Goal: Task Accomplishment & Management: Manage account settings

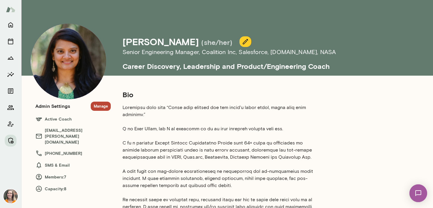
click at [101, 105] on button "Manage" at bounding box center [101, 105] width 20 height 9
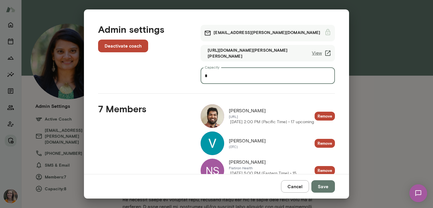
click at [212, 77] on input "*" at bounding box center [268, 75] width 134 height 17
type input "*"
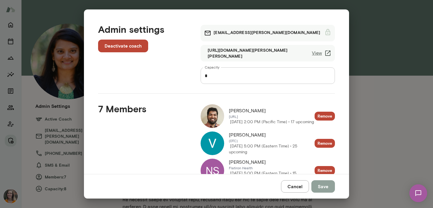
click at [324, 185] on button "Save" at bounding box center [324, 186] width 24 height 12
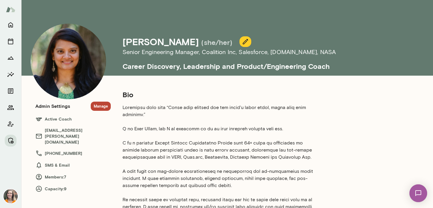
click at [100, 105] on button "Manage" at bounding box center [101, 105] width 20 height 9
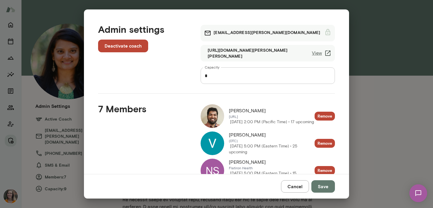
click at [300, 184] on button "Cancel" at bounding box center [295, 186] width 28 height 12
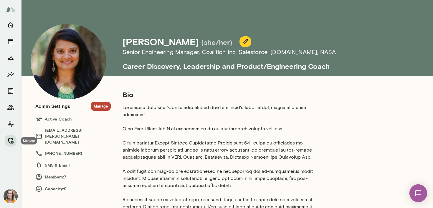
click at [11, 139] on icon "Manage" at bounding box center [10, 140] width 7 height 7
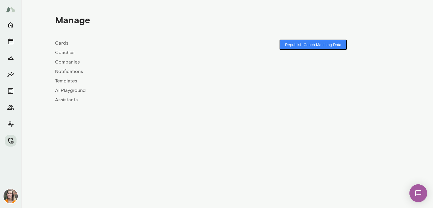
click at [66, 52] on link "Coaches" at bounding box center [141, 52] width 172 height 7
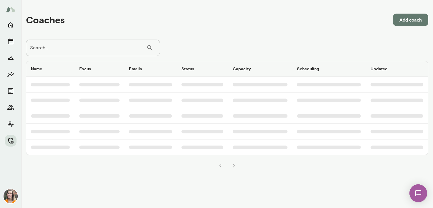
click at [76, 48] on input "Search..." at bounding box center [86, 48] width 121 height 17
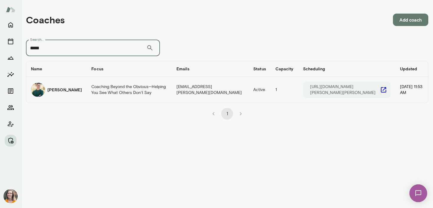
type input "*****"
click at [99, 93] on td "Coaching Beyond the Obvious—Helping You See What Others Don’t Say" at bounding box center [129, 90] width 85 height 26
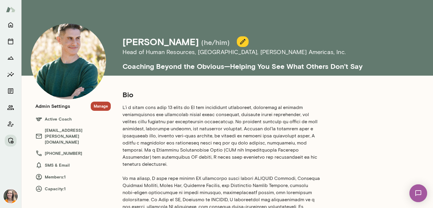
click at [103, 105] on button "Manage" at bounding box center [101, 105] width 20 height 9
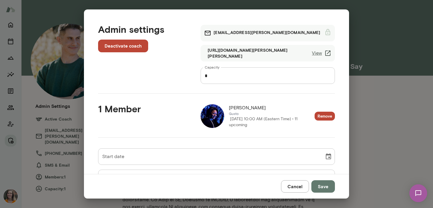
click at [212, 113] on img at bounding box center [213, 116] width 24 height 24
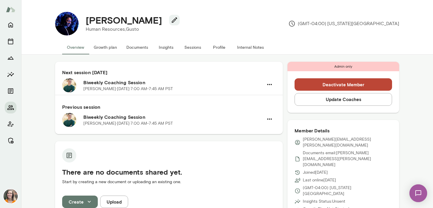
click at [196, 46] on button "Sessions" at bounding box center [193, 47] width 27 height 14
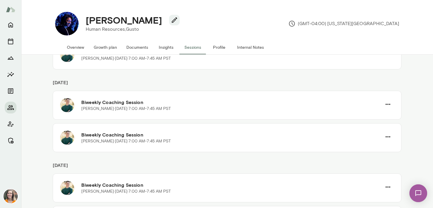
scroll to position [110, 0]
